Goal: Transaction & Acquisition: Purchase product/service

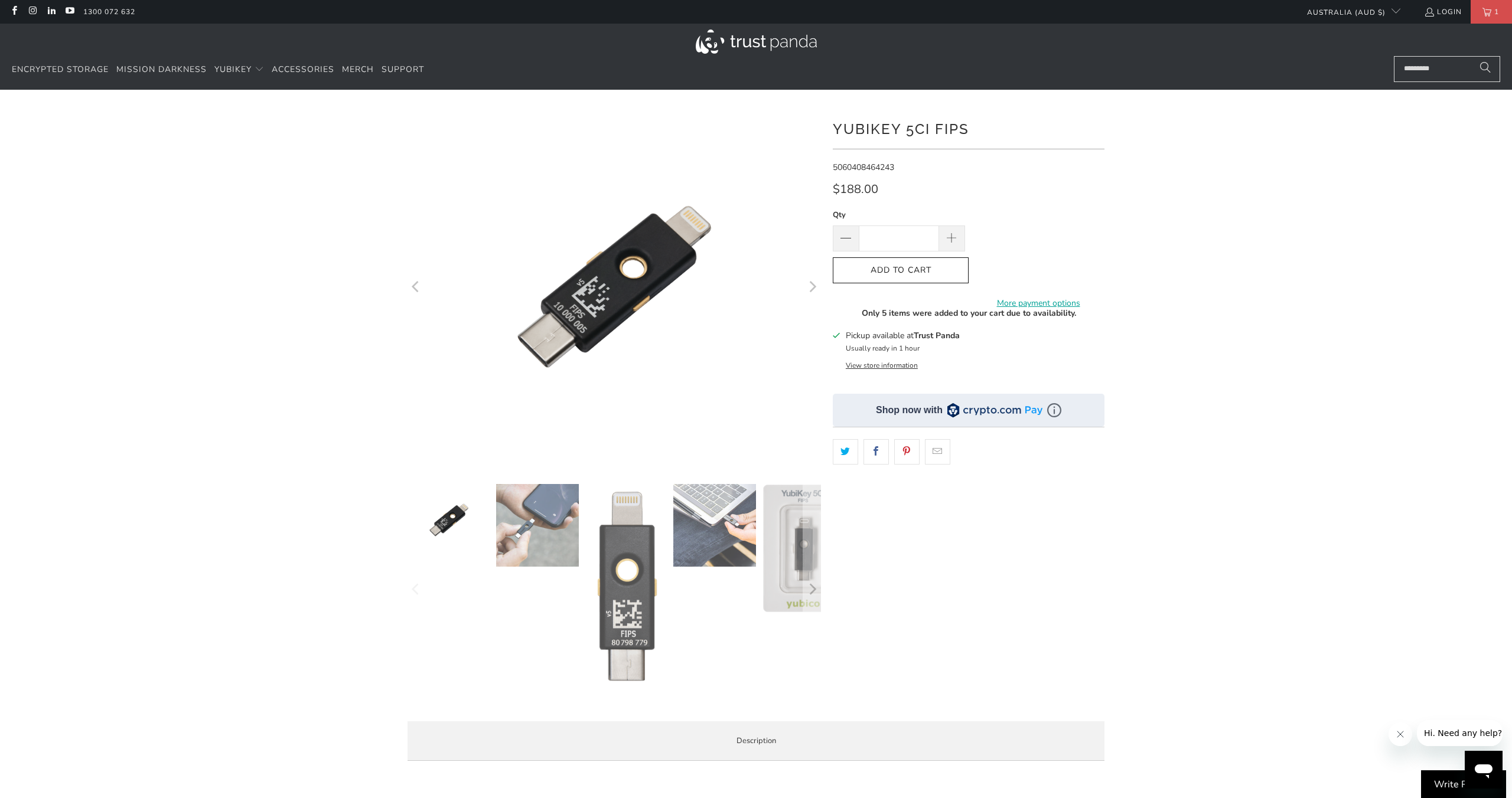
scroll to position [8, 0]
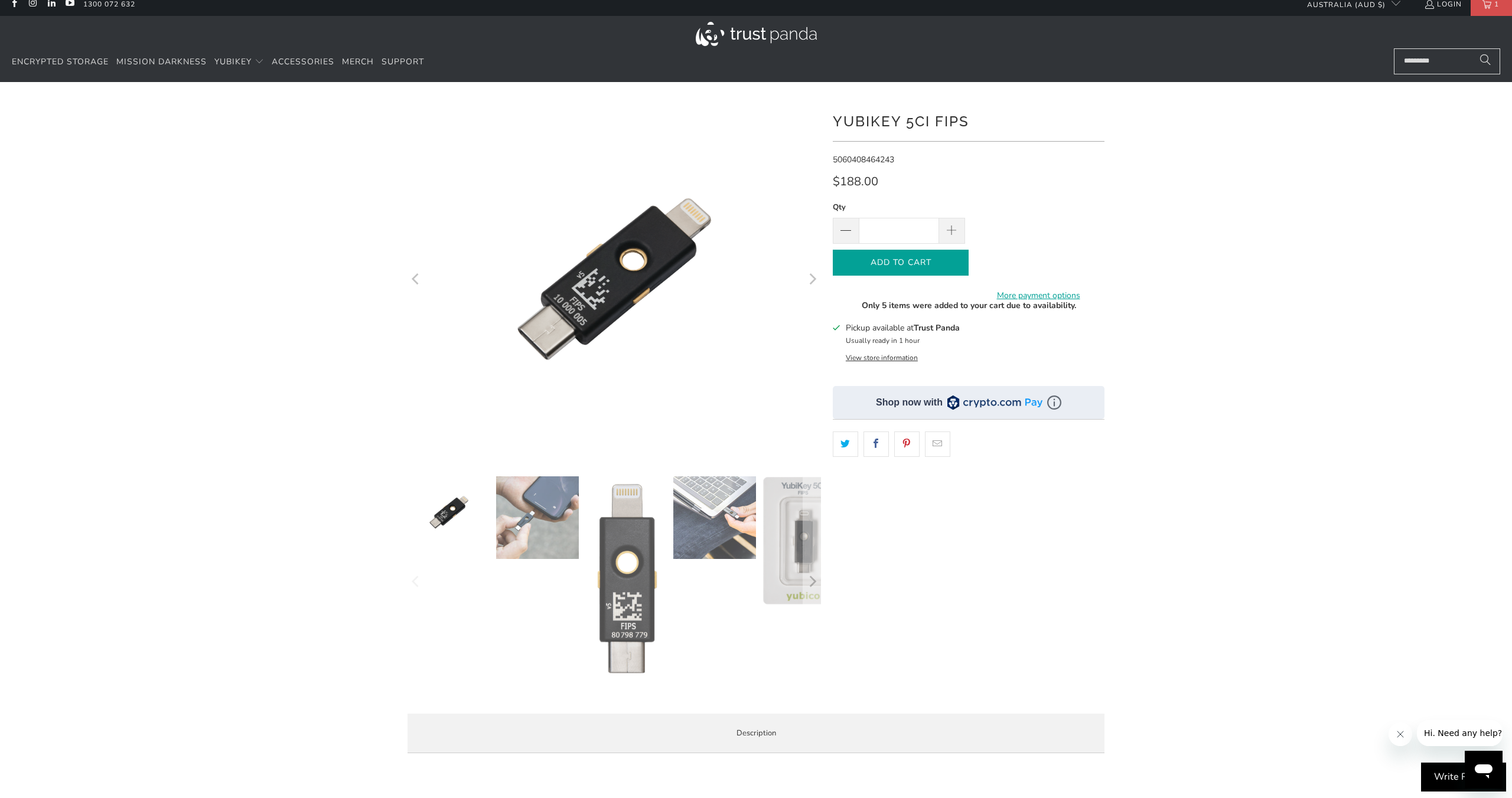
click at [914, 260] on span "Add to Cart" at bounding box center [901, 263] width 111 height 10
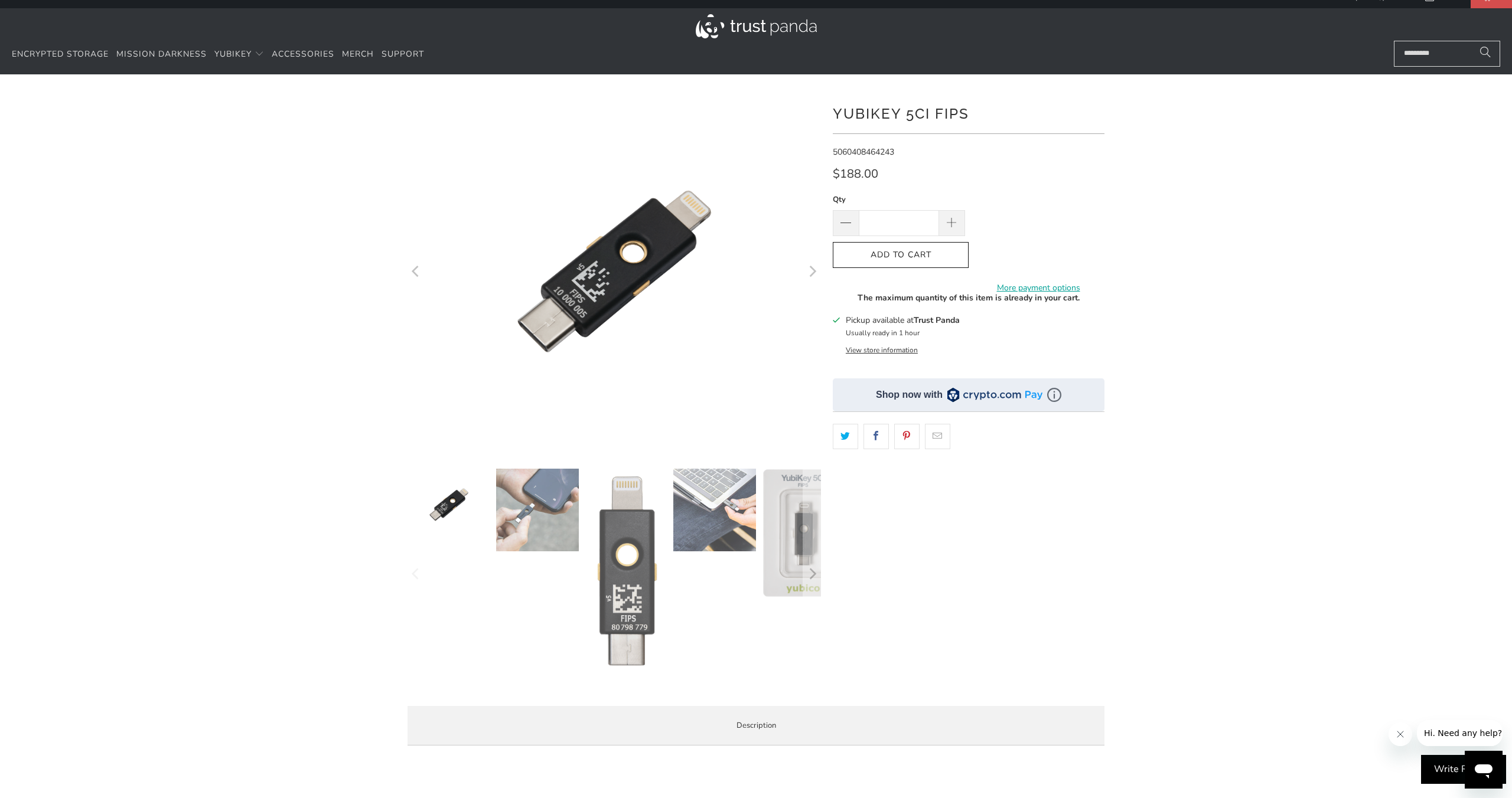
scroll to position [0, 0]
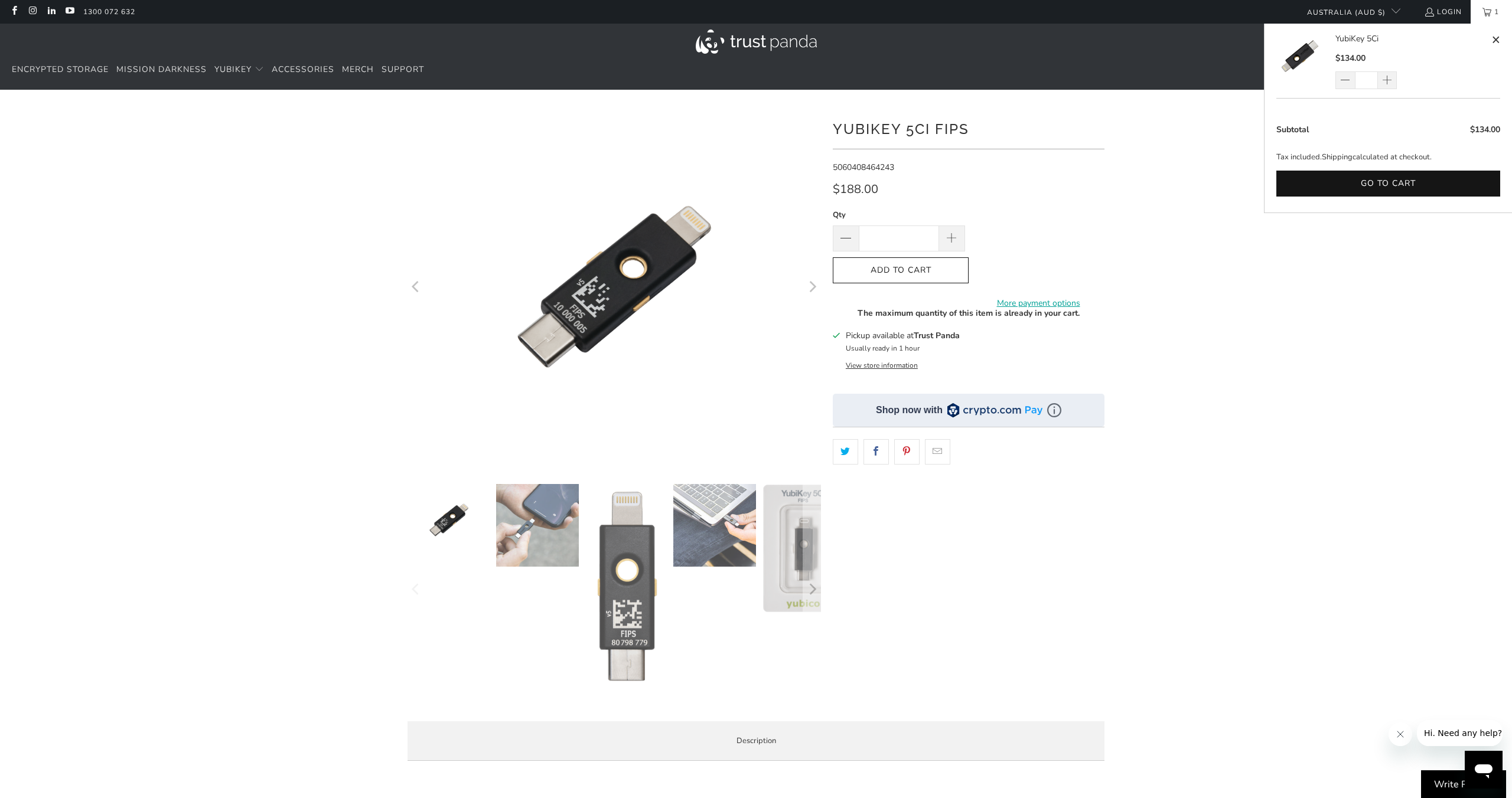
click at [1488, 10] on link "1" at bounding box center [1492, 11] width 42 height 23
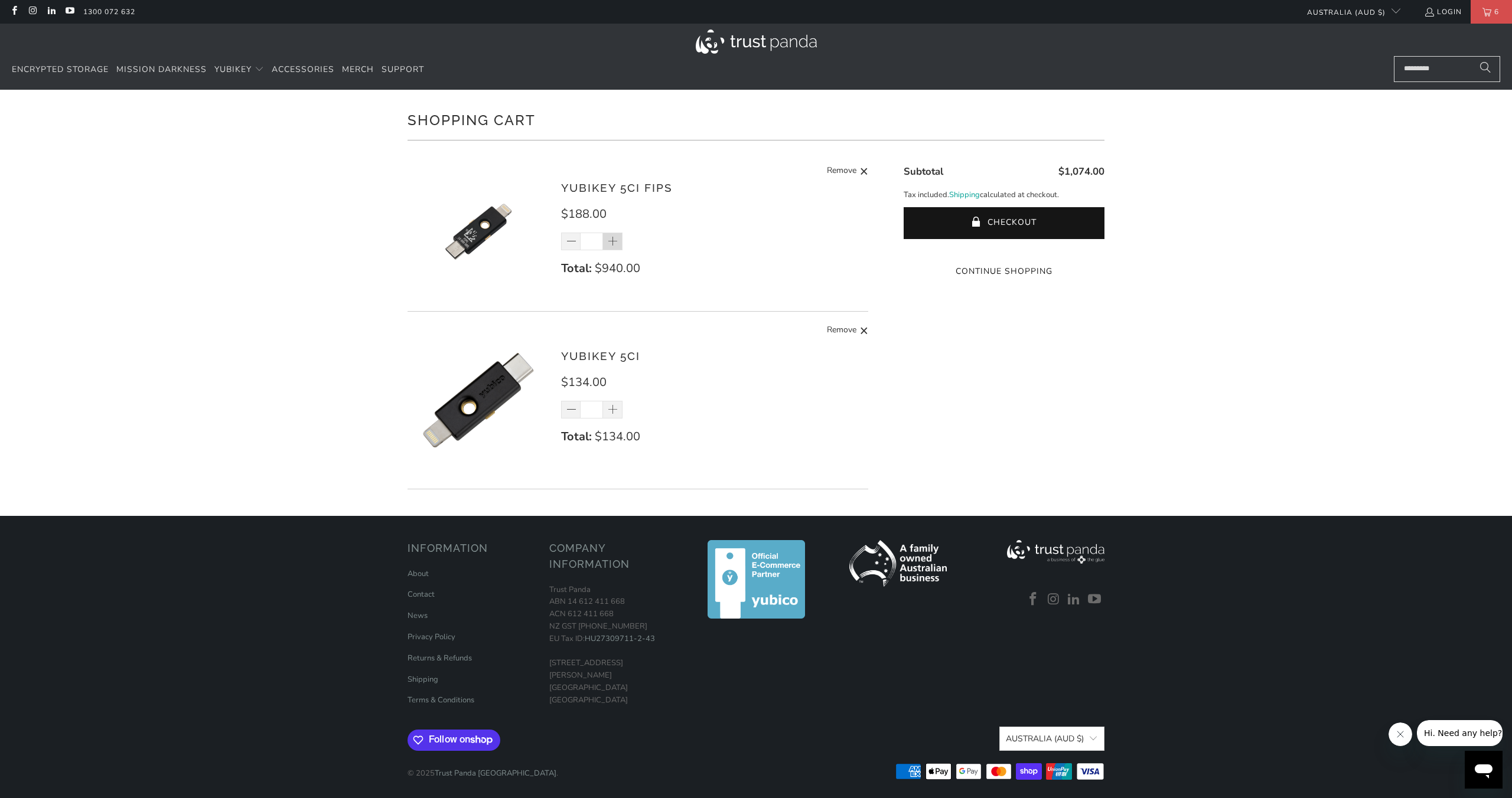
scroll to position [3, 0]
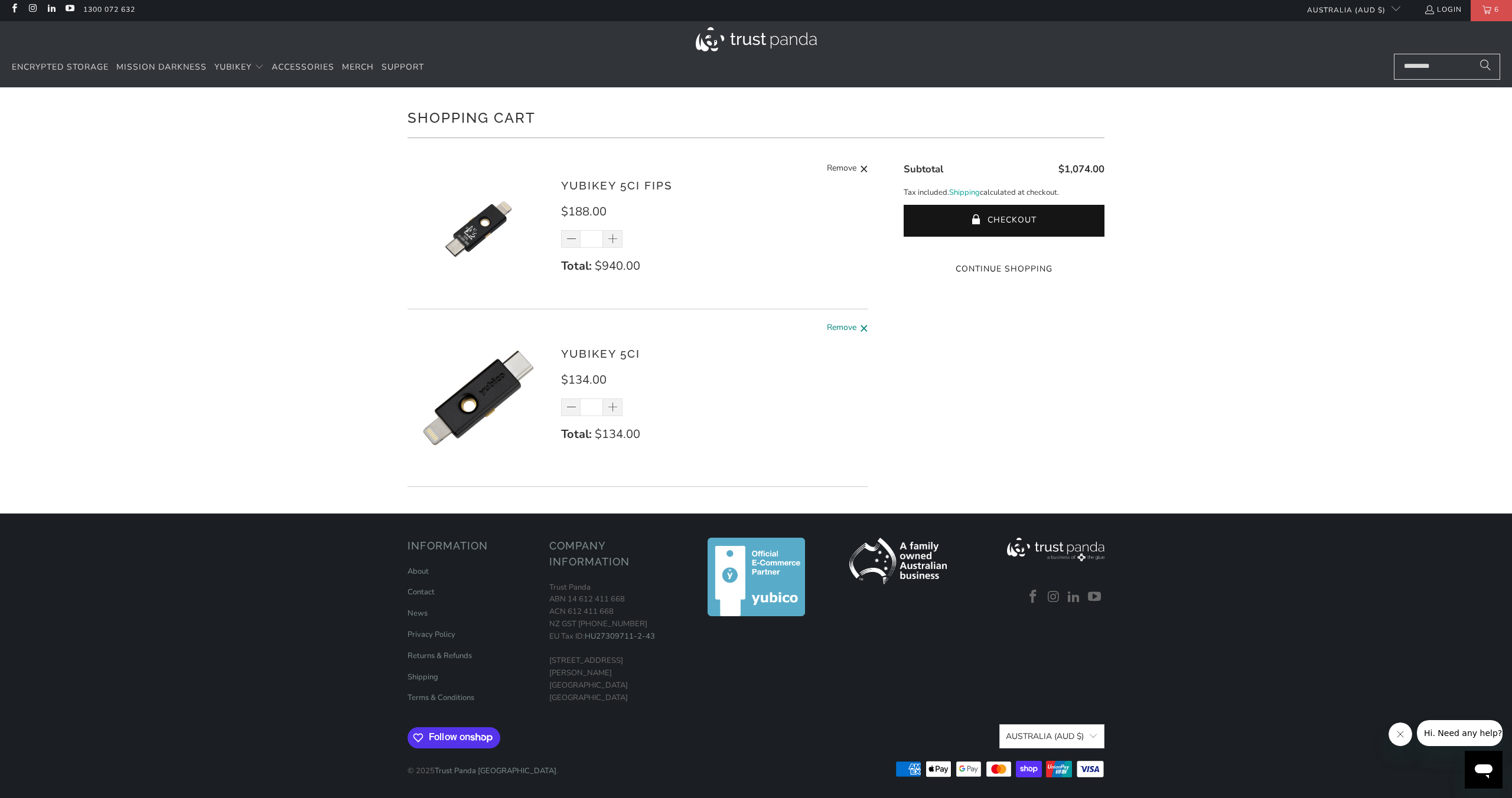
click at [854, 331] on span "Remove" at bounding box center [842, 328] width 29 height 15
type input "*"
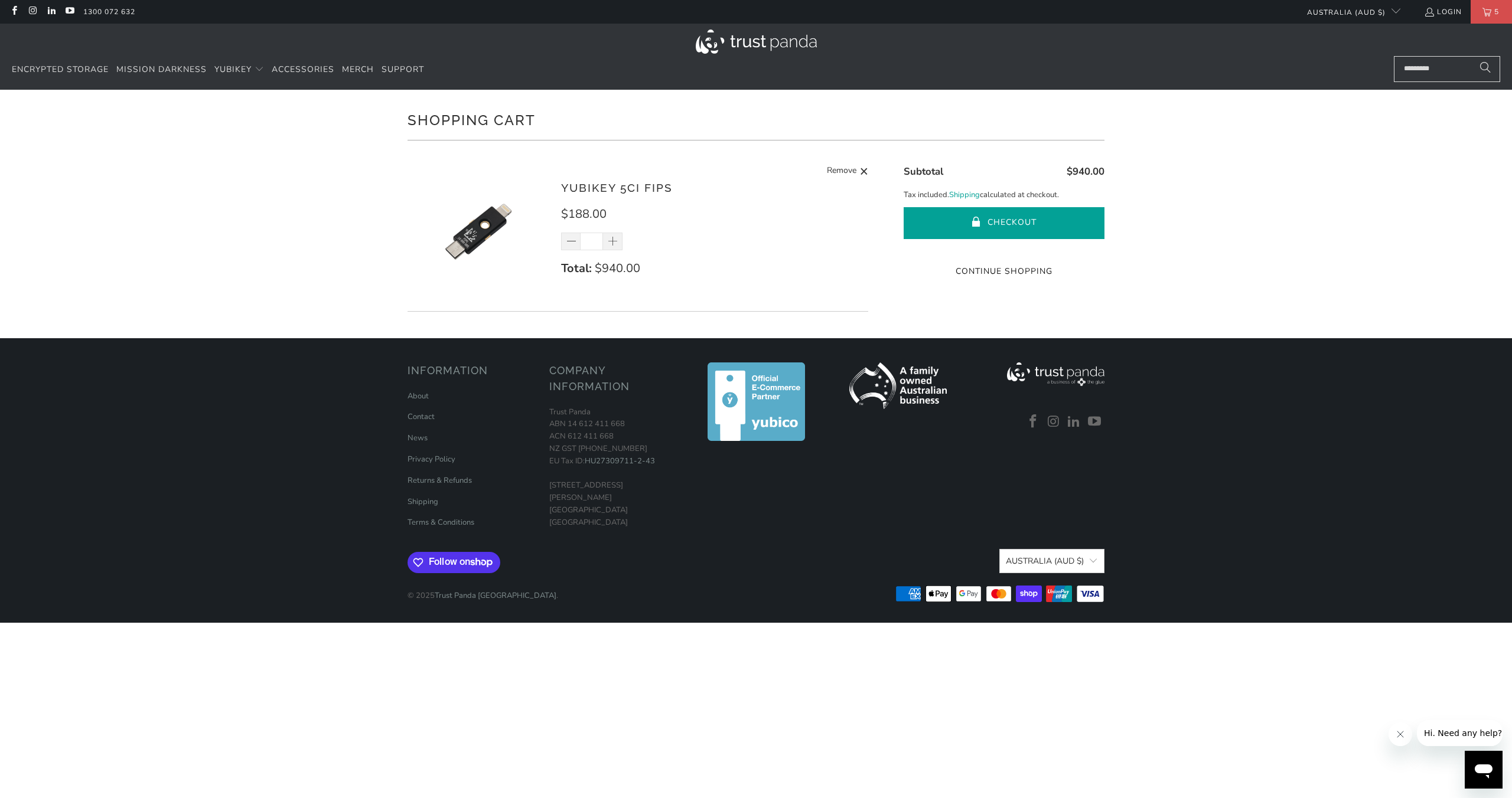
click at [993, 222] on button "Checkout" at bounding box center [1005, 222] width 201 height 32
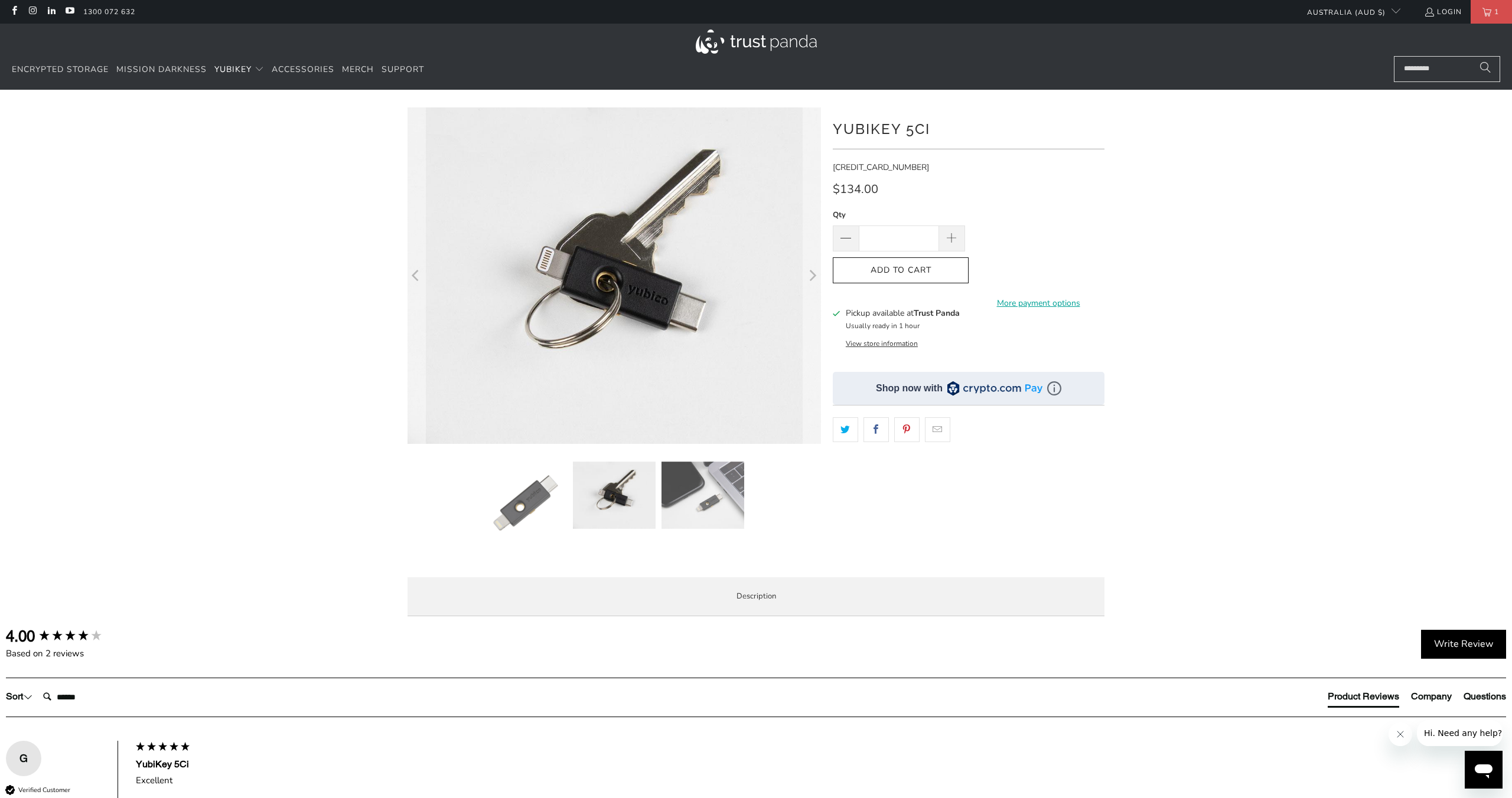
click at [758, 41] on img at bounding box center [757, 42] width 121 height 24
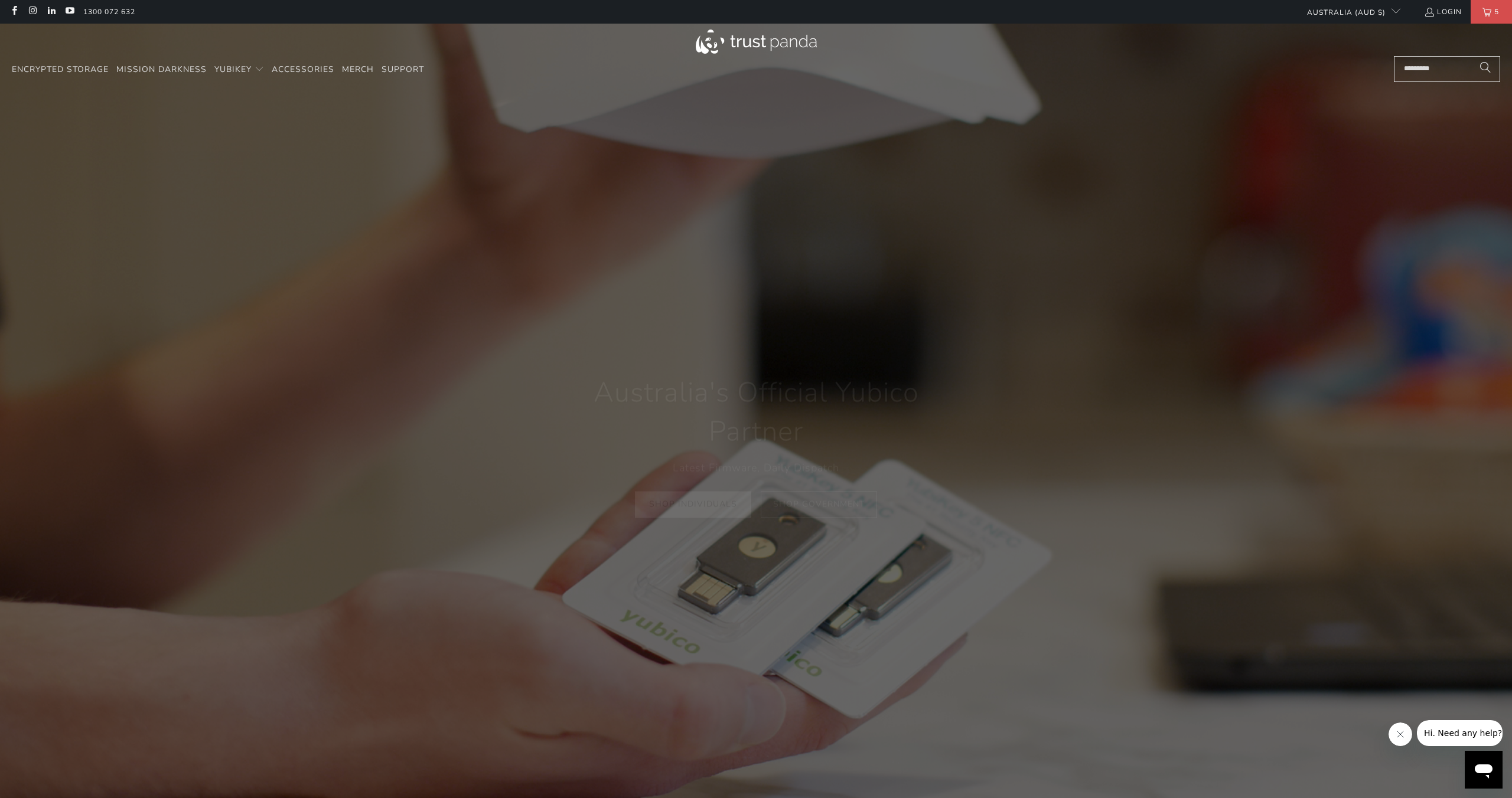
scroll to position [0, 518]
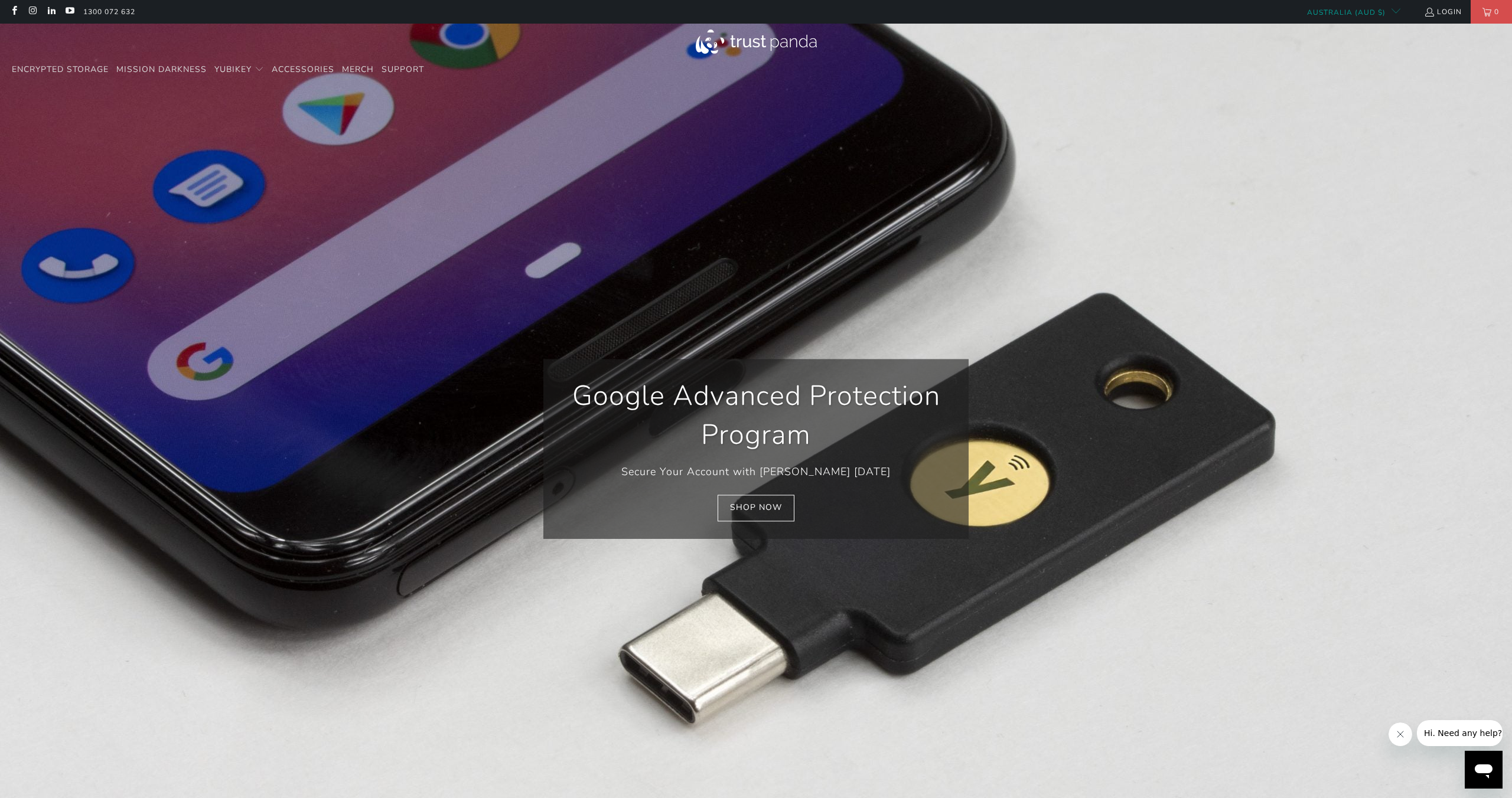
scroll to position [0, 1035]
